Goal: Information Seeking & Learning: Learn about a topic

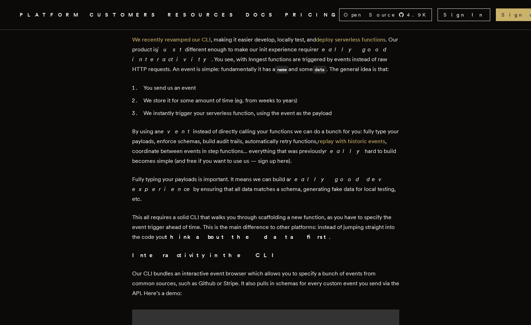
scroll to position [351, 0]
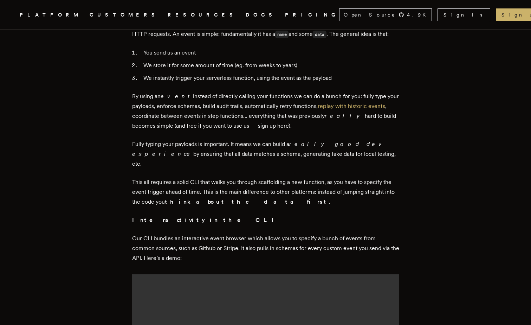
drag, startPoint x: 157, startPoint y: 141, endPoint x: 333, endPoint y: 153, distance: 176.8
click at [333, 153] on p "Fully typing your payloads is important. It means we can build a really good de…" at bounding box center [265, 154] width 267 height 30
drag, startPoint x: 333, startPoint y: 153, endPoint x: 323, endPoint y: 153, distance: 10.5
click at [323, 153] on p "Fully typing your payloads is important. It means we can build a really good de…" at bounding box center [265, 154] width 267 height 30
drag, startPoint x: 167, startPoint y: 155, endPoint x: 323, endPoint y: 152, distance: 155.7
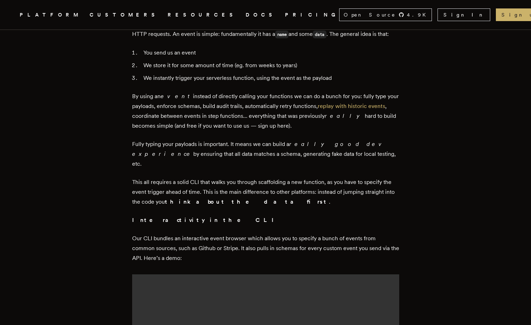
click at [323, 152] on p "Fully typing your payloads is important. It means we can build a really good de…" at bounding box center [265, 154] width 267 height 30
drag, startPoint x: 323, startPoint y: 152, endPoint x: 299, endPoint y: 159, distance: 24.9
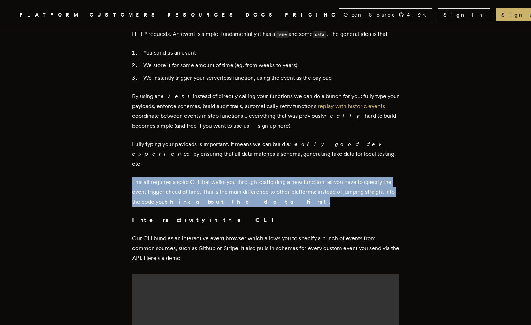
drag, startPoint x: 135, startPoint y: 171, endPoint x: 246, endPoint y: 192, distance: 112.6
click at [246, 192] on p "This all requires a solid CLI that walks you through scaffolding a new function…" at bounding box center [265, 192] width 267 height 30
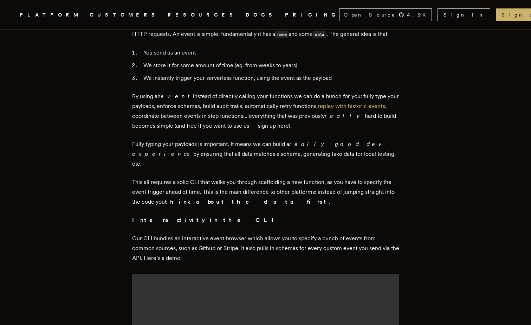
scroll to position [422, 0]
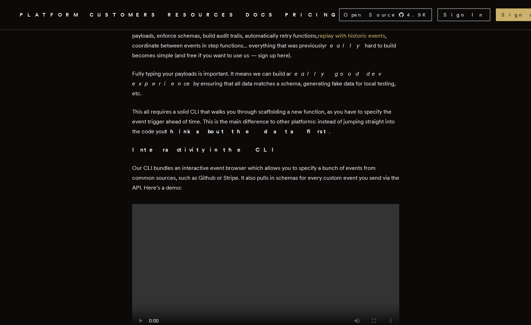
click at [225, 226] on video at bounding box center [265, 271] width 267 height 134
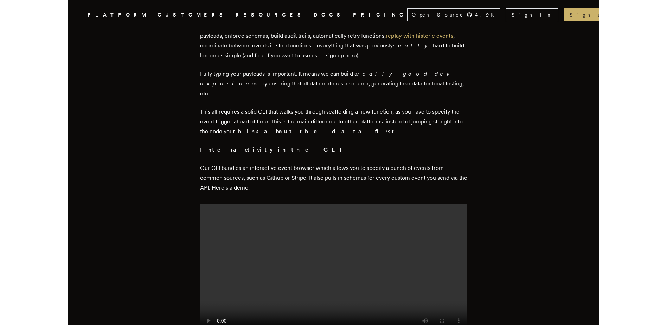
scroll to position [527, 0]
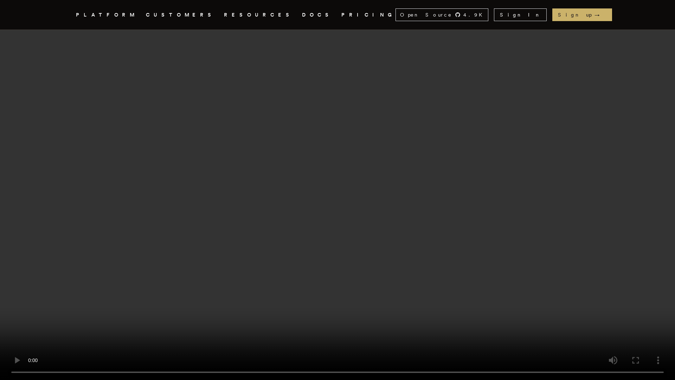
click at [369, 256] on video at bounding box center [337, 190] width 675 height 380
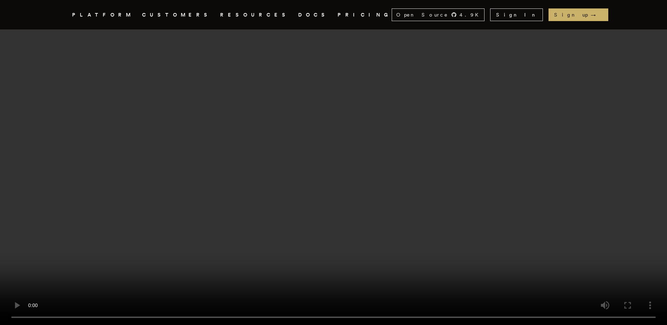
scroll to position [633, 0]
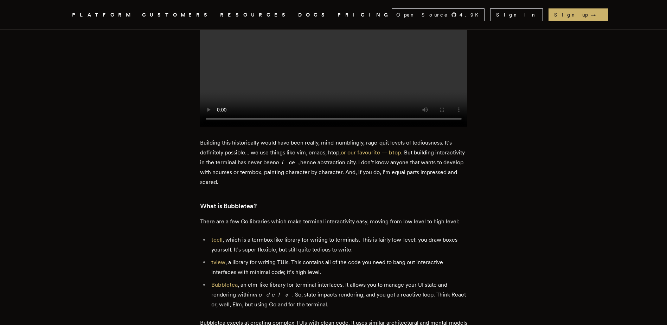
click at [395, 265] on li "tview , a library for writing TUIs. This contains all of the code you need to b…" at bounding box center [338, 267] width 258 height 20
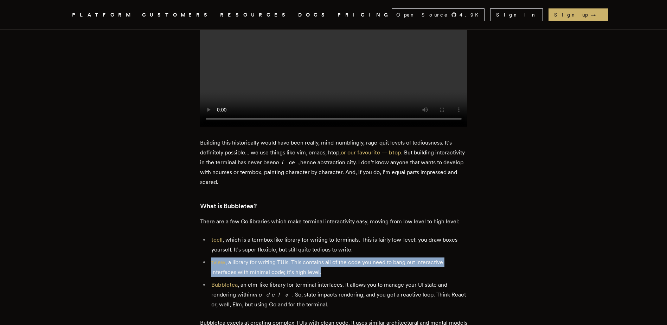
click at [396, 265] on li "tview , a library for writing TUIs. This contains all of the code you need to b…" at bounding box center [338, 267] width 258 height 20
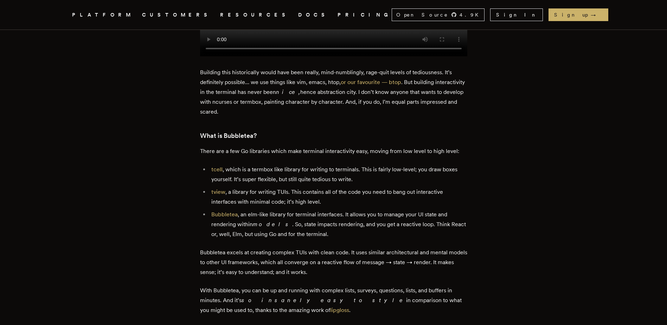
click at [244, 227] on li "Bubbletea , an elm-like library for terminal interfaces. It allows you to manag…" at bounding box center [338, 224] width 258 height 30
drag, startPoint x: 244, startPoint y: 227, endPoint x: 299, endPoint y: 232, distance: 55.1
click at [299, 232] on li "Bubbletea , an elm-like library for terminal interfaces. It allows you to manag…" at bounding box center [338, 224] width 258 height 30
drag, startPoint x: 279, startPoint y: 228, endPoint x: 346, endPoint y: 230, distance: 66.4
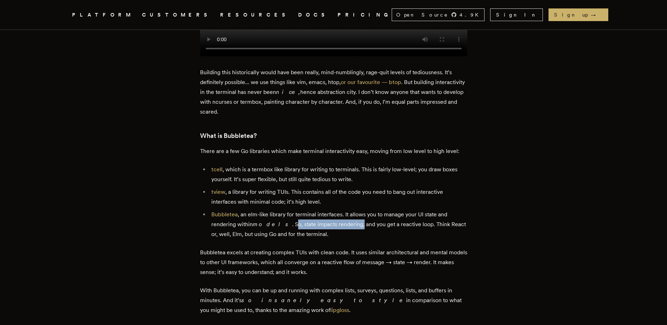
click at [346, 230] on li "Bubbletea , an elm-like library for terminal interfaces. It allows you to manag…" at bounding box center [338, 224] width 258 height 30
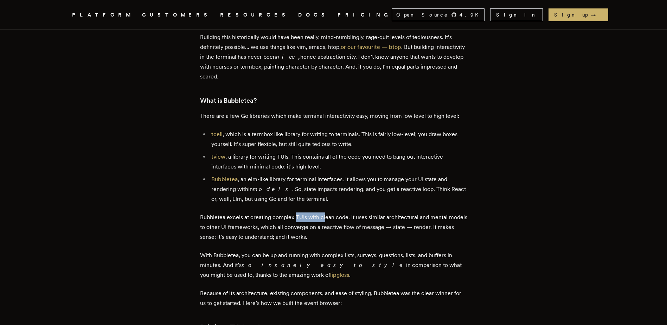
drag, startPoint x: 297, startPoint y: 222, endPoint x: 326, endPoint y: 223, distance: 29.9
click at [326, 223] on p "Bubbletea excels at creating complex TUIs with clean code. It uses similar arch…" at bounding box center [333, 227] width 267 height 30
drag, startPoint x: 326, startPoint y: 223, endPoint x: 349, endPoint y: 241, distance: 29.0
click at [349, 241] on p "Bubbletea excels at creating complex TUIs with clean code. It uses similar arch…" at bounding box center [333, 227] width 267 height 30
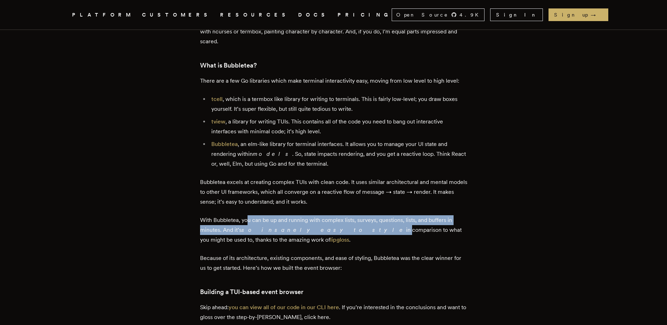
drag, startPoint x: 258, startPoint y: 221, endPoint x: 310, endPoint y: 233, distance: 53.4
click at [310, 233] on p "With Bubbletea, you can be up and running with complex lists, surveys, question…" at bounding box center [333, 230] width 267 height 30
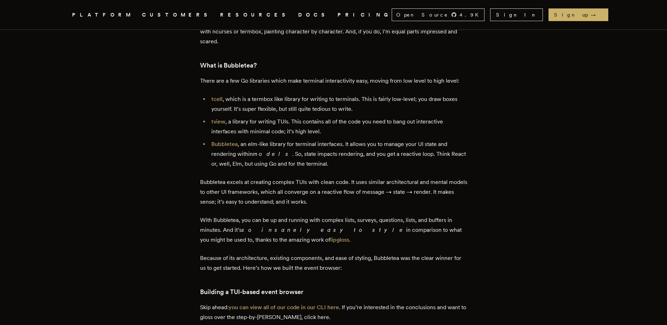
drag, startPoint x: 310, startPoint y: 233, endPoint x: 361, endPoint y: 245, distance: 52.3
click at [361, 245] on p "With Bubbletea, you can be up and running with complex lists, surveys, question…" at bounding box center [333, 230] width 267 height 30
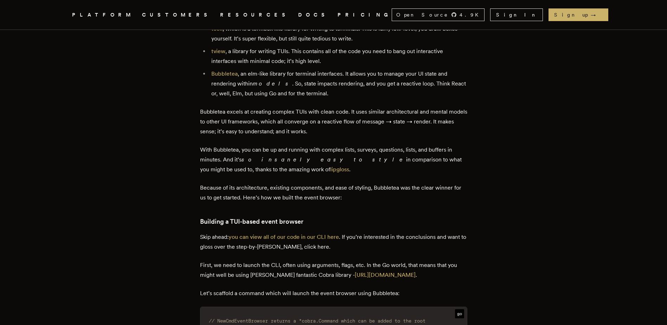
scroll to position [879, 0]
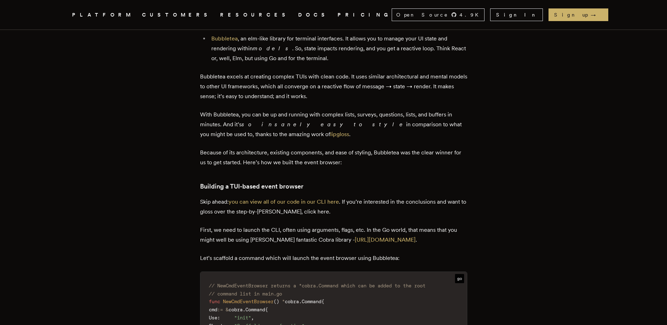
click at [312, 214] on p "Skip ahead: you can view all of our code in our CLI here . If you’re interested…" at bounding box center [333, 207] width 267 height 20
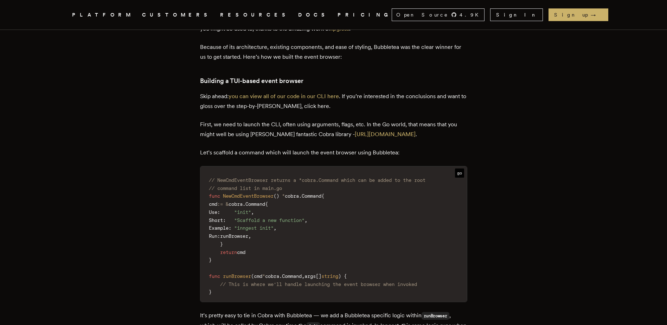
scroll to position [1054, 0]
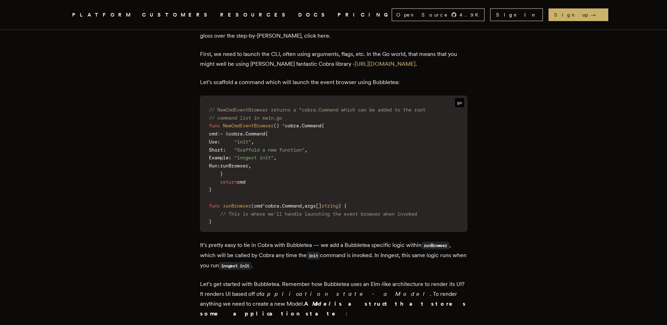
click at [359, 249] on p "It’s pretty easy to tie in Cobra with Bubbletea — we add a Bubbletea specific l…" at bounding box center [333, 255] width 267 height 31
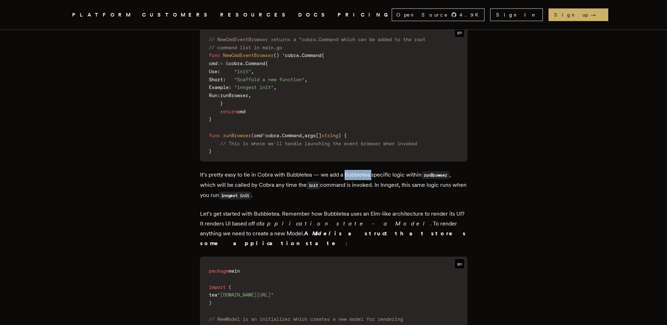
scroll to position [1160, 0]
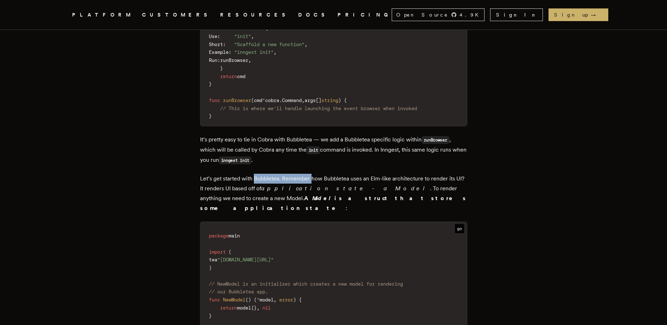
drag, startPoint x: 257, startPoint y: 183, endPoint x: 313, endPoint y: 185, distance: 56.6
click at [313, 185] on p "Let’s get started with Bubbletea. Remember how Bubbletea uses an Elm-like archi…" at bounding box center [333, 193] width 267 height 39
drag, startPoint x: 313, startPoint y: 185, endPoint x: 332, endPoint y: 192, distance: 19.8
click at [332, 192] on em "application state - a Model" at bounding box center [345, 188] width 169 height 7
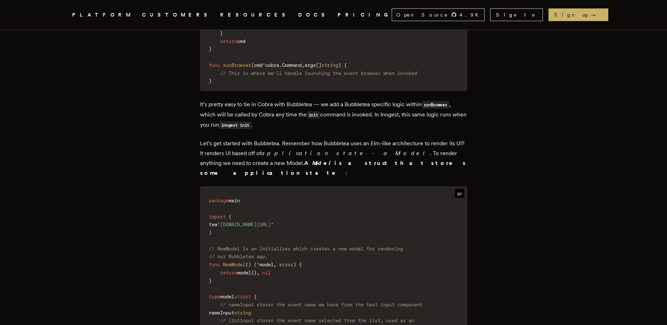
click at [358, 155] on p "Let’s get started with Bubbletea. Remember how Bubbletea uses an Elm-like archi…" at bounding box center [333, 157] width 267 height 39
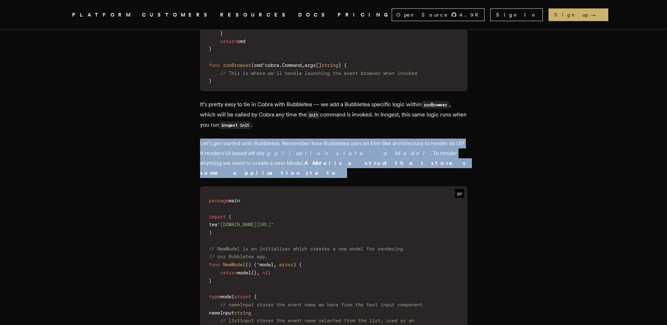
click at [358, 155] on p "Let’s get started with Bubbletea. Remember how Bubbletea uses an Elm-like archi…" at bounding box center [333, 157] width 267 height 39
drag, startPoint x: 358, startPoint y: 155, endPoint x: 354, endPoint y: 166, distance: 11.6
click at [354, 166] on b "A Model is a struct that stores some application state" at bounding box center [333, 168] width 267 height 17
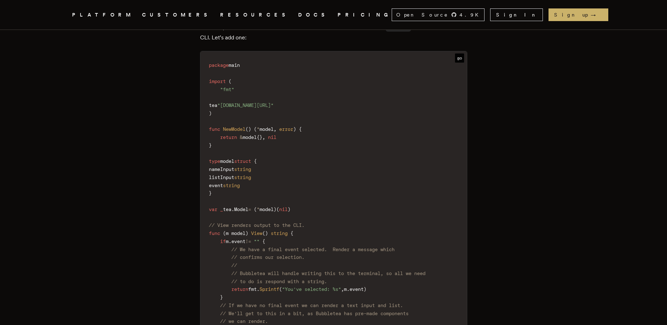
scroll to position [1757, 0]
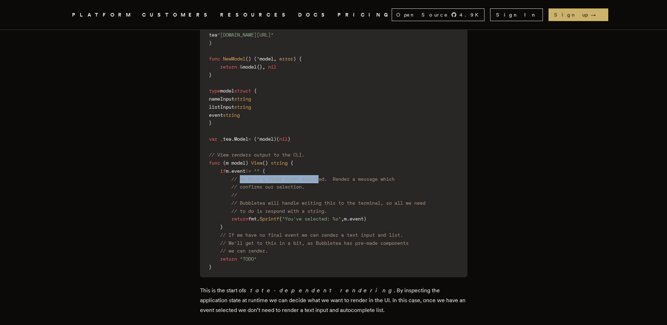
drag, startPoint x: 245, startPoint y: 173, endPoint x: 325, endPoint y: 173, distance: 80.5
click at [325, 176] on span "// We have a final event selected. Render a message which" at bounding box center [312, 179] width 163 height 6
drag, startPoint x: 325, startPoint y: 173, endPoint x: 322, endPoint y: 183, distance: 11.3
click at [322, 183] on code "package main import ( "fmt" tea "[DOMAIN_NAME][URL]" ) func NewModel ( ) ( * mo…" at bounding box center [333, 130] width 266 height 291
drag, startPoint x: 264, startPoint y: 199, endPoint x: 291, endPoint y: 196, distance: 27.2
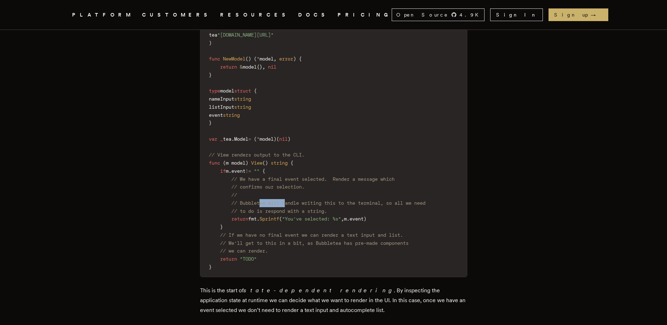
click at [291, 200] on span "// Bubbletea will handle writing this to the terminal, so all we need" at bounding box center [328, 203] width 194 height 6
drag, startPoint x: 291, startPoint y: 196, endPoint x: 294, endPoint y: 202, distance: 6.8
click at [294, 208] on span "// to do is respond with a string." at bounding box center [279, 211] width 96 height 6
click at [322, 193] on code "package main import ( "fmt" tea "[DOMAIN_NAME][URL]" ) func NewModel ( ) ( * mo…" at bounding box center [333, 130] width 266 height 291
click at [330, 232] on span "// If we have no final event we can render a text input and list." at bounding box center [311, 235] width 183 height 6
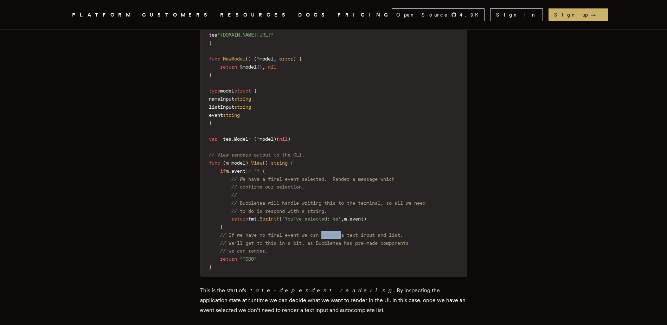
click at [330, 232] on span "// If we have no final event we can render a text input and list." at bounding box center [311, 235] width 183 height 6
drag, startPoint x: 330, startPoint y: 228, endPoint x: 334, endPoint y: 249, distance: 21.5
click at [334, 249] on code "package main import ( "fmt" tea "[DOMAIN_NAME][URL]" ) func NewModel ( ) ( * mo…" at bounding box center [333, 130] width 266 height 291
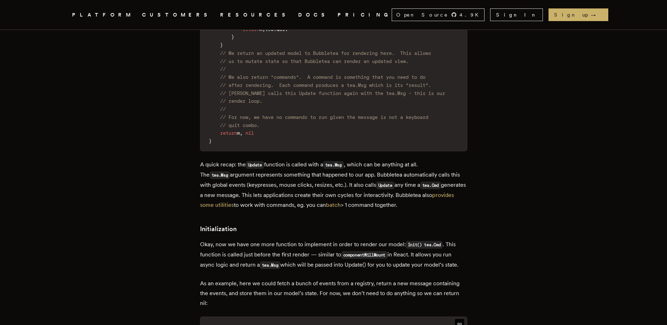
scroll to position [2600, 0]
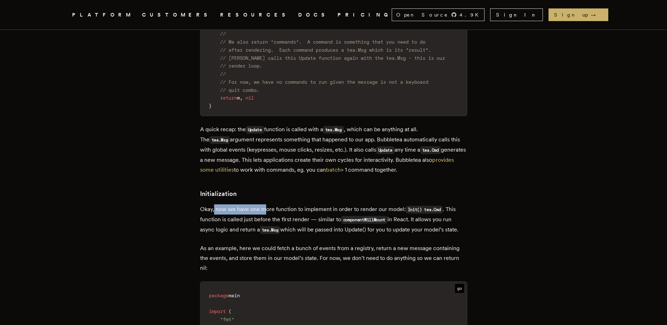
drag, startPoint x: 217, startPoint y: 203, endPoint x: 269, endPoint y: 205, distance: 52.0
click at [269, 205] on p "Okay, now we have one more function to implement in order to render our model: …" at bounding box center [333, 219] width 267 height 31
drag, startPoint x: 269, startPoint y: 205, endPoint x: 284, endPoint y: 207, distance: 14.9
click at [284, 207] on p "Okay, now we have one more function to implement in order to render our model: …" at bounding box center [333, 219] width 267 height 31
click at [278, 211] on p "Okay, now we have one more function to implement in order to render our model: …" at bounding box center [333, 219] width 267 height 31
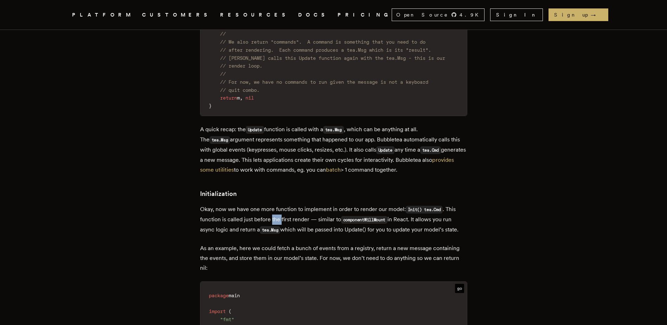
click at [278, 211] on p "Okay, now we have one more function to implement in order to render our model: …" at bounding box center [333, 219] width 267 height 31
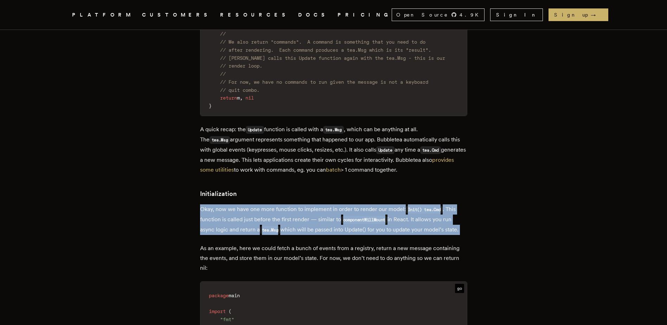
click at [278, 211] on p "Okay, now we have one more function to implement in order to render our model: …" at bounding box center [333, 219] width 267 height 31
drag, startPoint x: 278, startPoint y: 211, endPoint x: 274, endPoint y: 222, distance: 11.9
click at [276, 226] on code "tea.Msg" at bounding box center [270, 230] width 21 height 8
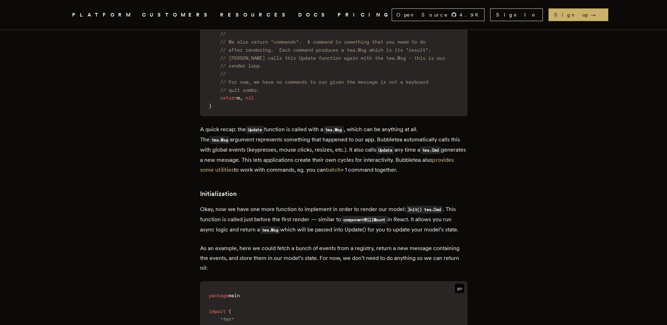
drag, startPoint x: 259, startPoint y: 213, endPoint x: 263, endPoint y: 212, distance: 3.9
click at [260, 212] on p "Okay, now we have one more function to implement in order to render our model: …" at bounding box center [333, 219] width 267 height 31
drag, startPoint x: 263, startPoint y: 212, endPoint x: 279, endPoint y: 211, distance: 15.5
click at [279, 211] on p "Okay, now we have one more function to implement in order to render our model: …" at bounding box center [333, 219] width 267 height 31
drag, startPoint x: 279, startPoint y: 211, endPoint x: 304, endPoint y: 221, distance: 27.6
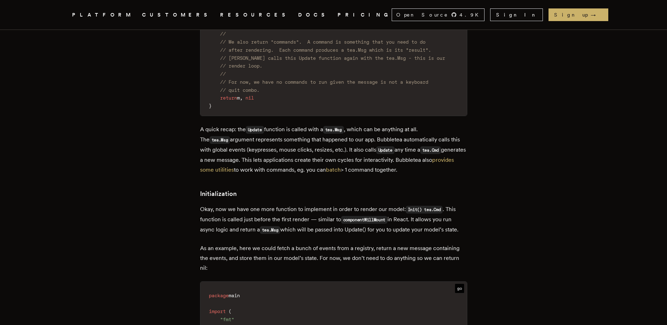
click at [304, 221] on p "Okay, now we have one more function to implement in order to render our model: …" at bounding box center [333, 219] width 267 height 31
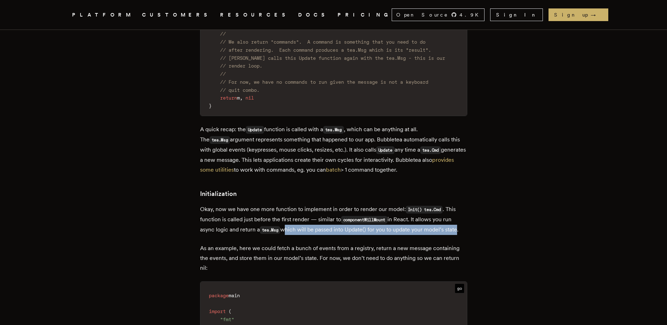
drag, startPoint x: 285, startPoint y: 222, endPoint x: 460, endPoint y: 221, distance: 174.7
click at [460, 221] on p "Okay, now we have one more function to implement in order to render our model: …" at bounding box center [333, 219] width 267 height 31
drag, startPoint x: 460, startPoint y: 221, endPoint x: 391, endPoint y: 222, distance: 68.9
click at [391, 222] on p "Okay, now we have one more function to implement in order to render our model: …" at bounding box center [333, 219] width 267 height 31
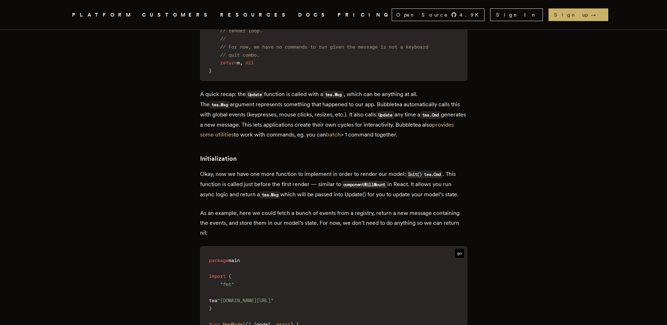
scroll to position [2671, 0]
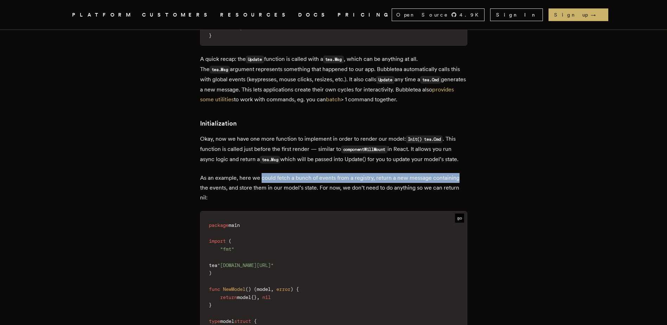
drag, startPoint x: 264, startPoint y: 172, endPoint x: 459, endPoint y: 171, distance: 195.4
click at [459, 173] on p "As an example, here we could fetch a bunch of events from a registry, return a …" at bounding box center [333, 188] width 267 height 30
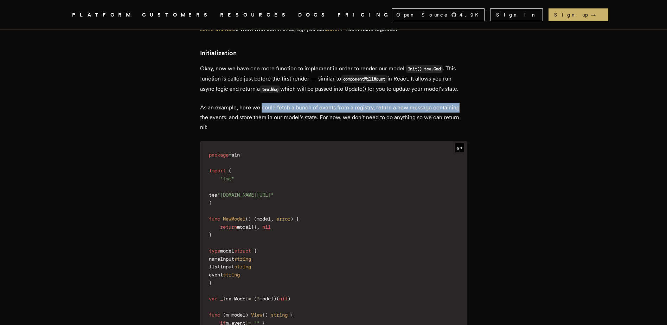
scroll to position [2776, 0]
